Goal: Task Accomplishment & Management: Manage account settings

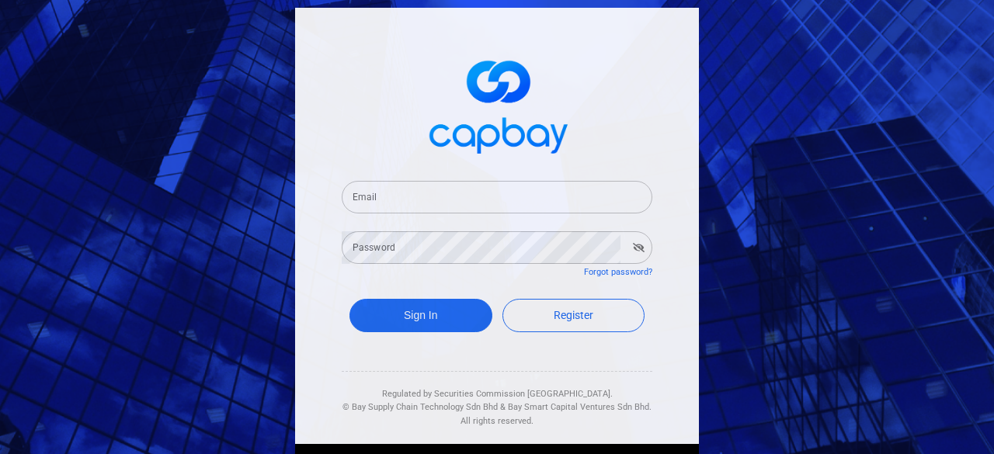
click at [527, 200] on input "Email" at bounding box center [497, 197] width 311 height 33
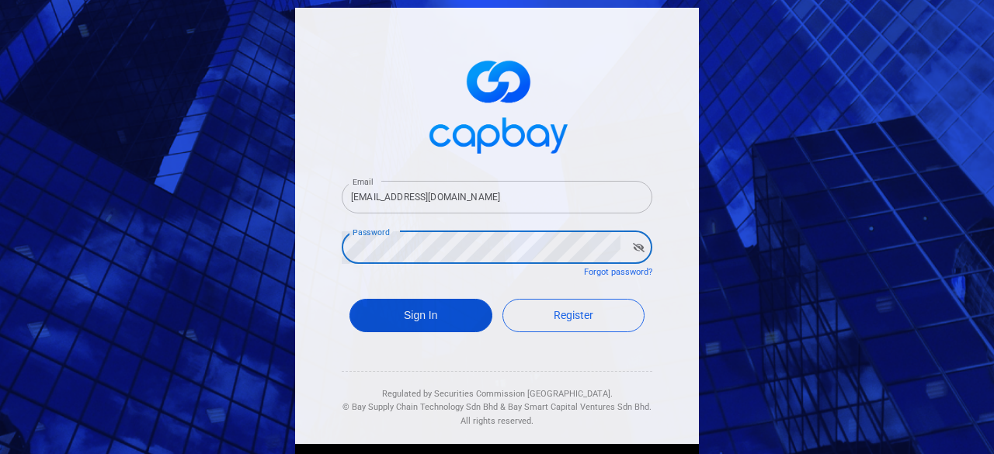
click at [436, 312] on button "Sign In" at bounding box center [420, 315] width 143 height 33
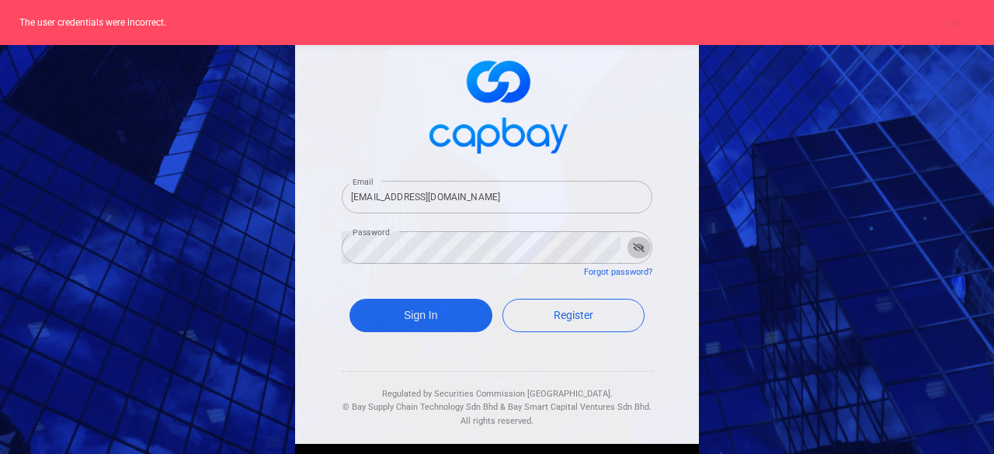
click at [633, 249] on icon "button" at bounding box center [639, 247] width 12 height 9
click at [419, 193] on input "[EMAIL_ADDRESS][DOMAIN_NAME]" at bounding box center [497, 197] width 311 height 33
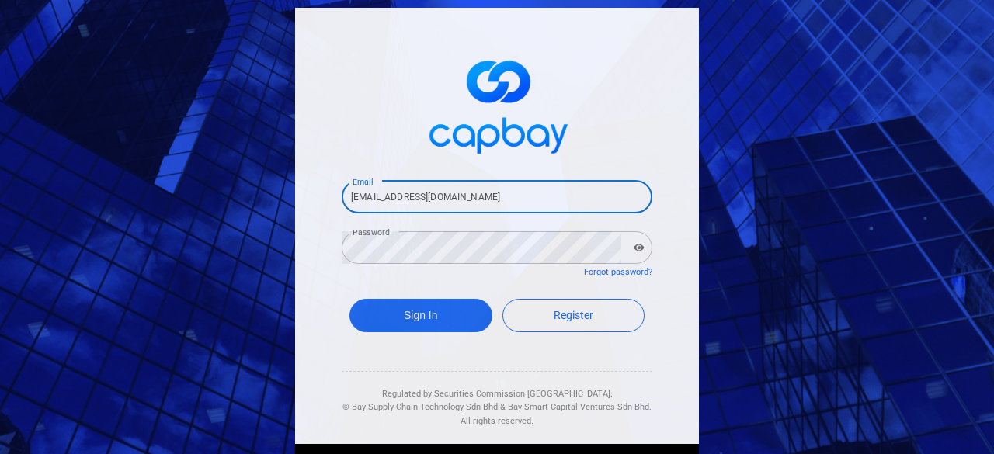
type input "[EMAIL_ADDRESS][DOMAIN_NAME]"
click at [349, 299] on button "Sign In" at bounding box center [420, 315] width 143 height 33
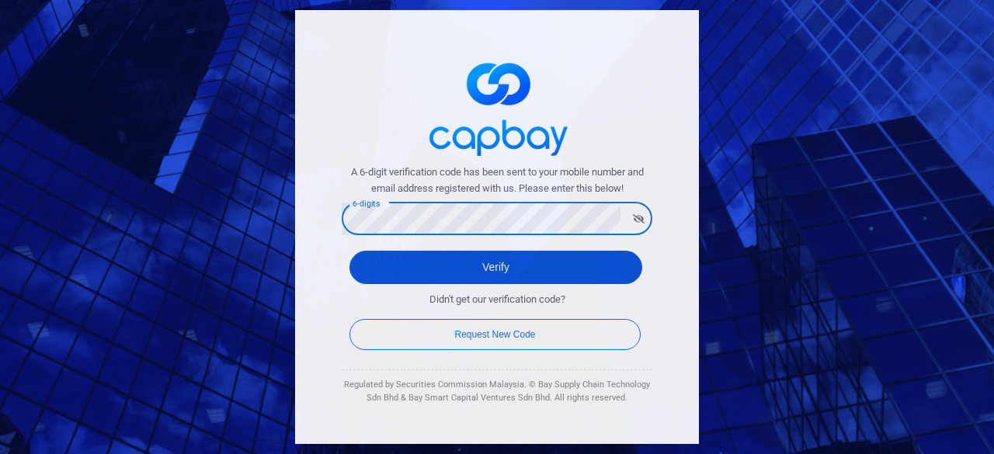
click at [541, 265] on button "Verify" at bounding box center [495, 267] width 293 height 33
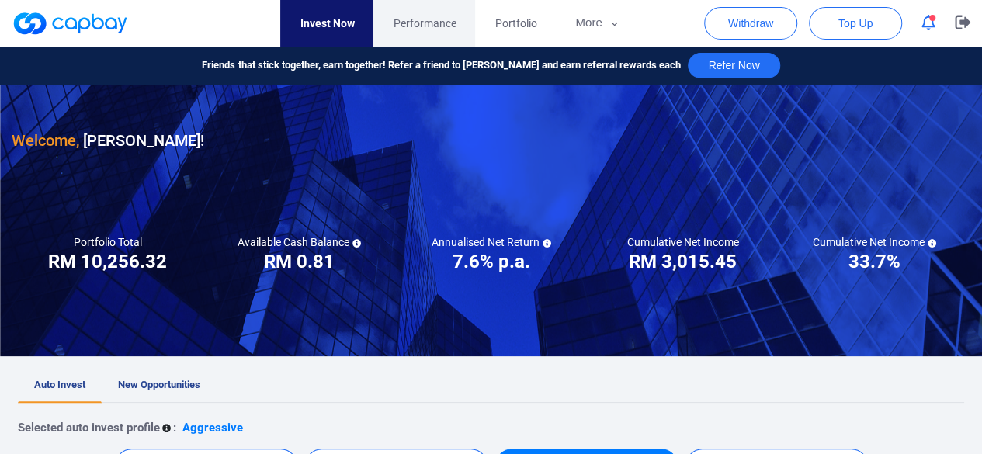
click at [448, 28] on span "Performance" at bounding box center [424, 23] width 63 height 17
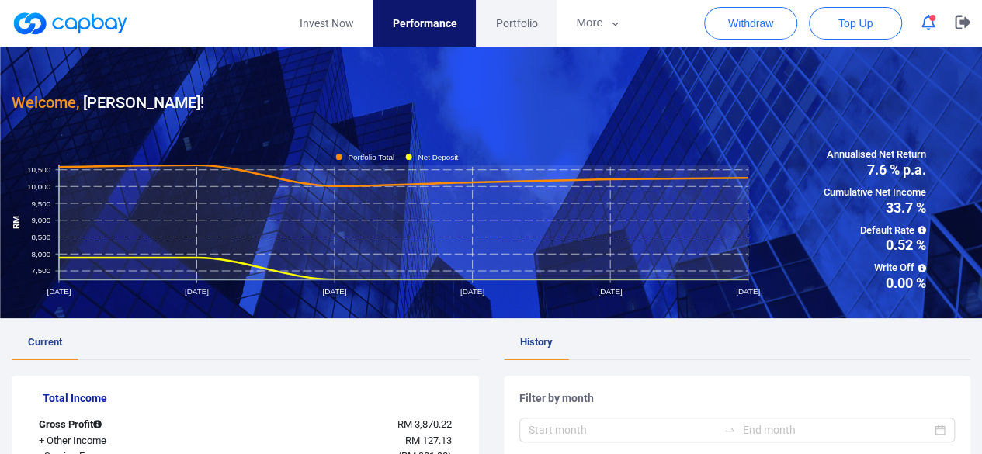
click at [523, 26] on span "Portfolio" at bounding box center [516, 23] width 42 height 17
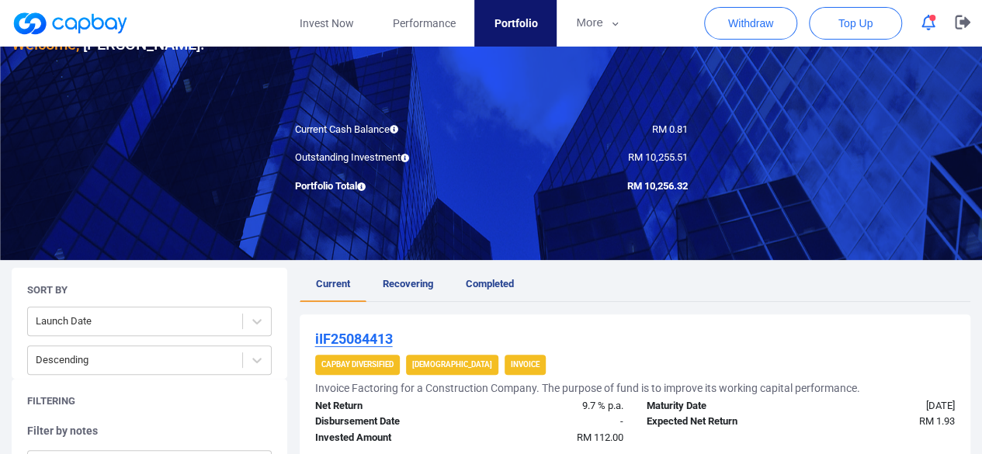
scroll to position [78, 0]
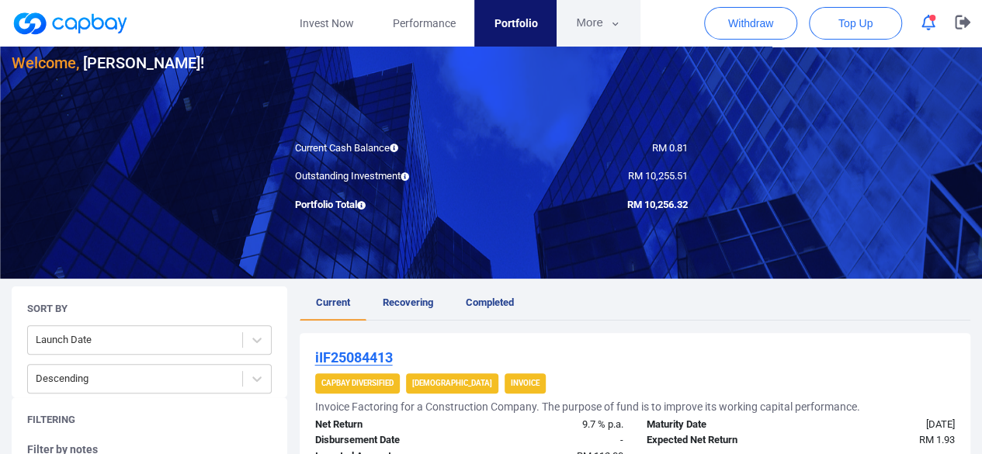
click at [586, 21] on button "More" at bounding box center [598, 23] width 83 height 47
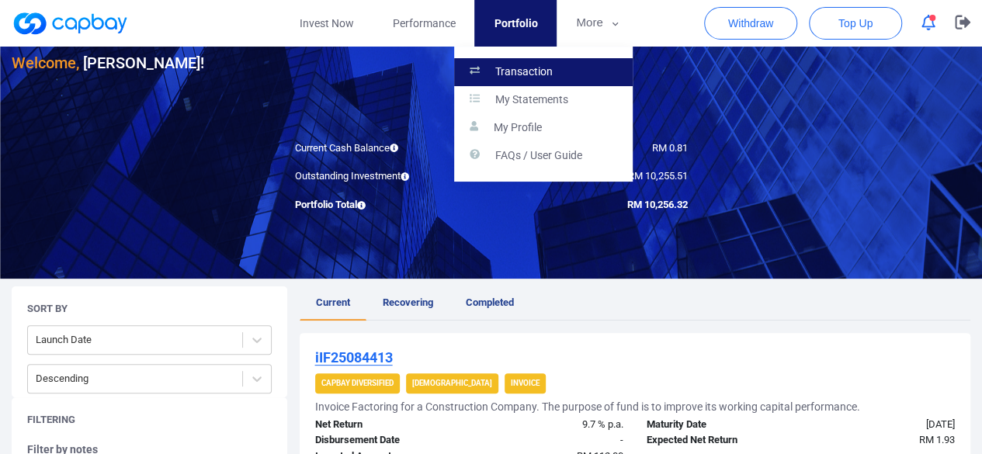
click at [561, 66] on link "Transaction" at bounding box center [543, 72] width 179 height 28
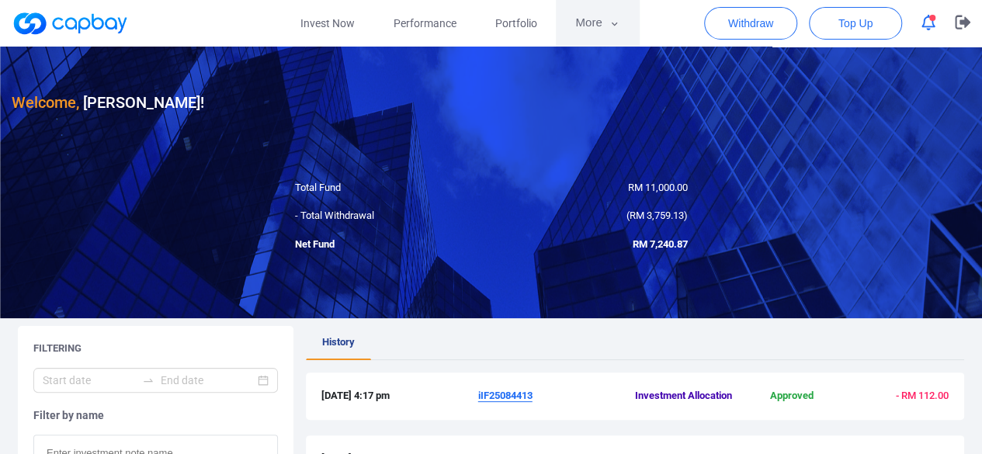
click at [607, 13] on button "More" at bounding box center [597, 23] width 83 height 47
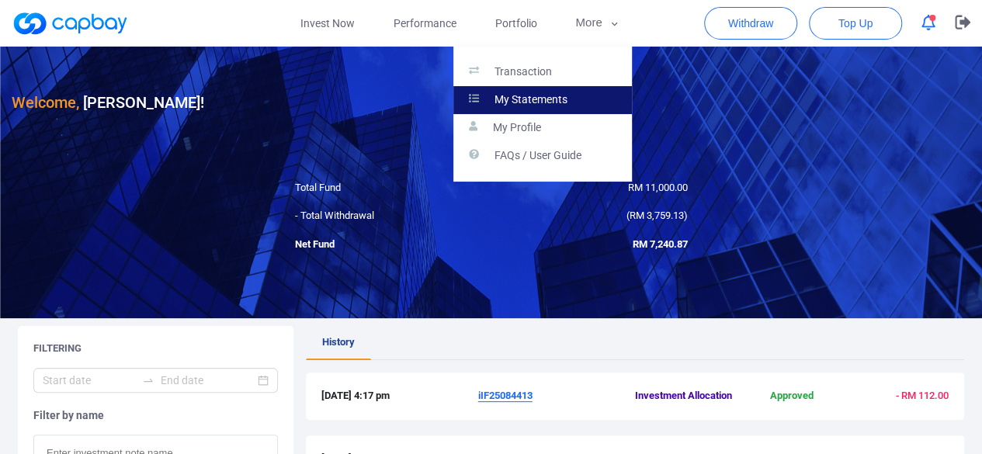
click at [519, 102] on p "My Statements" at bounding box center [531, 100] width 73 height 14
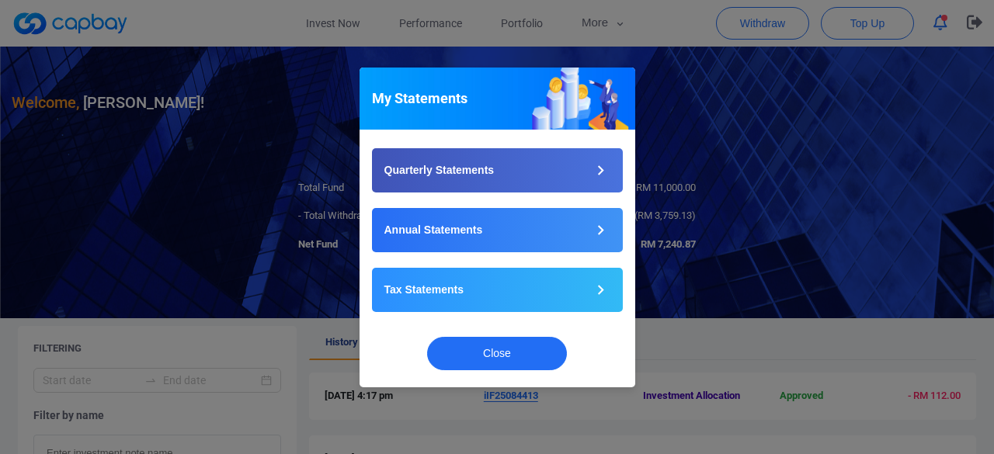
click at [495, 23] on div "My Statements Quarterly Statements Annual Statements Tax Statements Close" at bounding box center [497, 227] width 994 height 454
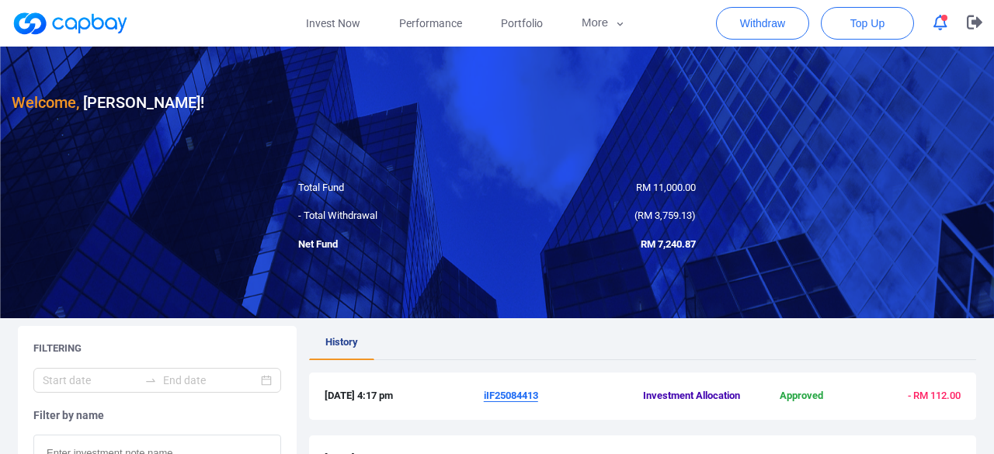
click at [534, 17] on div "My Statements Quarterly Statements Annual Statements Tax Statements Close" at bounding box center [497, 227] width 994 height 454
click at [534, 17] on span "Portfolio" at bounding box center [516, 23] width 42 height 17
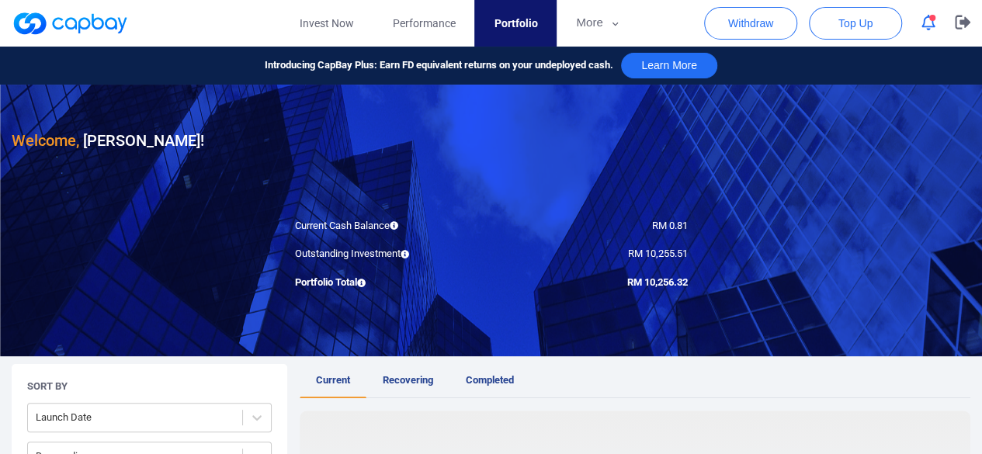
click at [534, 17] on span "Portfolio" at bounding box center [515, 23] width 43 height 17
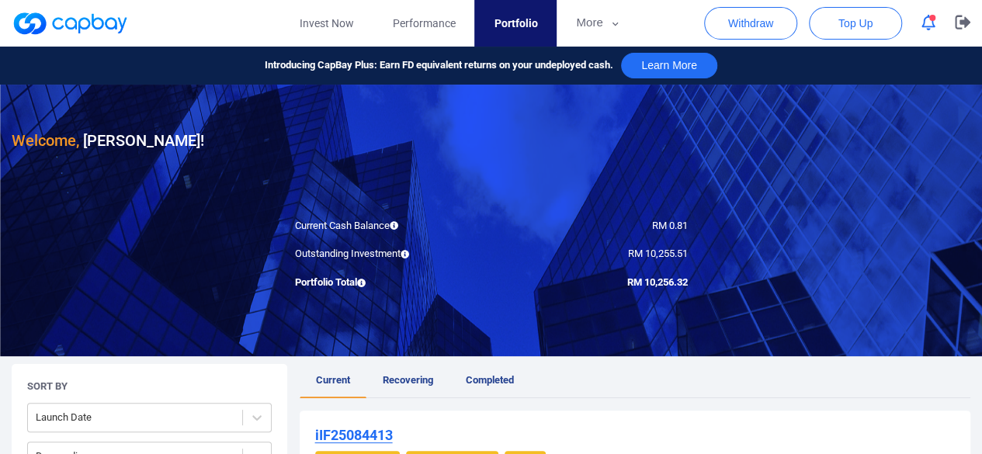
click at [534, 17] on span "Portfolio" at bounding box center [515, 23] width 43 height 17
click at [968, 28] on icon "button" at bounding box center [963, 22] width 16 height 15
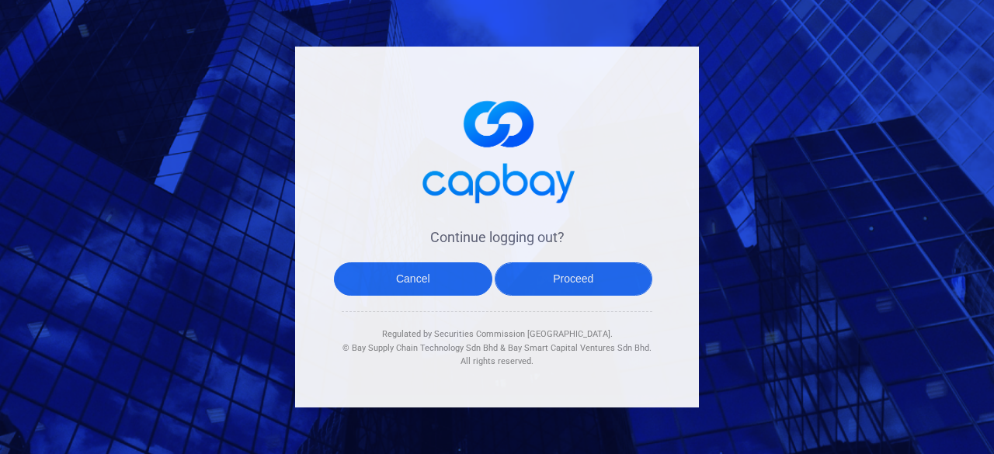
click at [600, 279] on button "Proceed" at bounding box center [574, 278] width 158 height 33
